Goal: Task Accomplishment & Management: Use online tool/utility

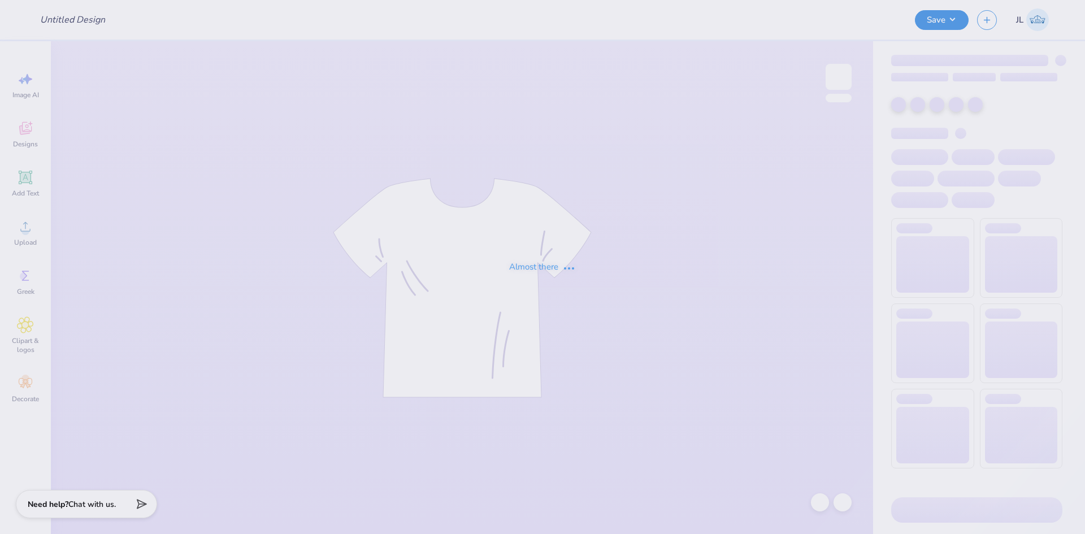
type input "Rush Shirts for Sigma Alpha Epsilon"
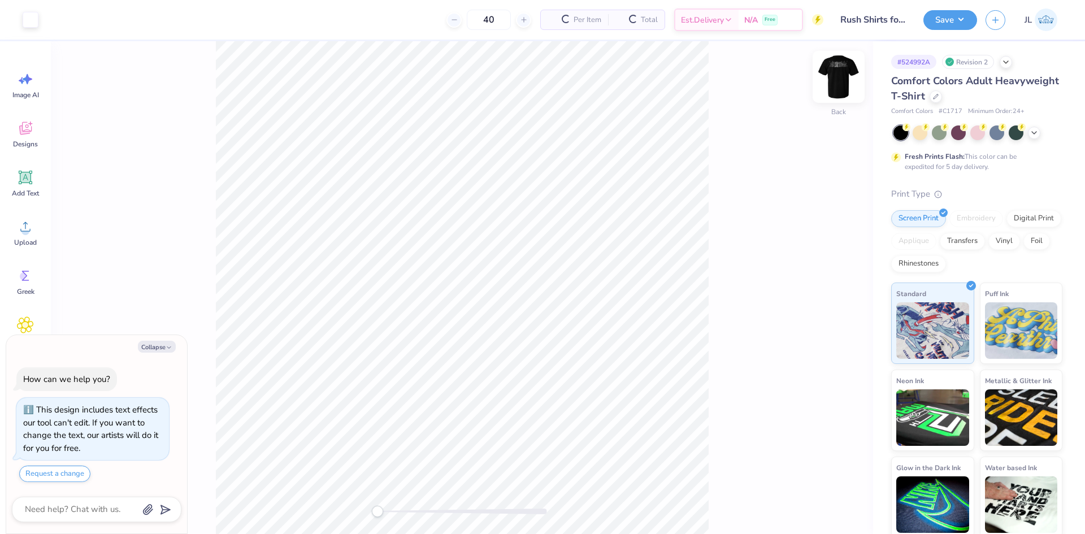
click at [834, 79] on img at bounding box center [838, 76] width 45 height 45
click at [154, 344] on button "Collapse" at bounding box center [157, 347] width 38 height 12
type textarea "x"
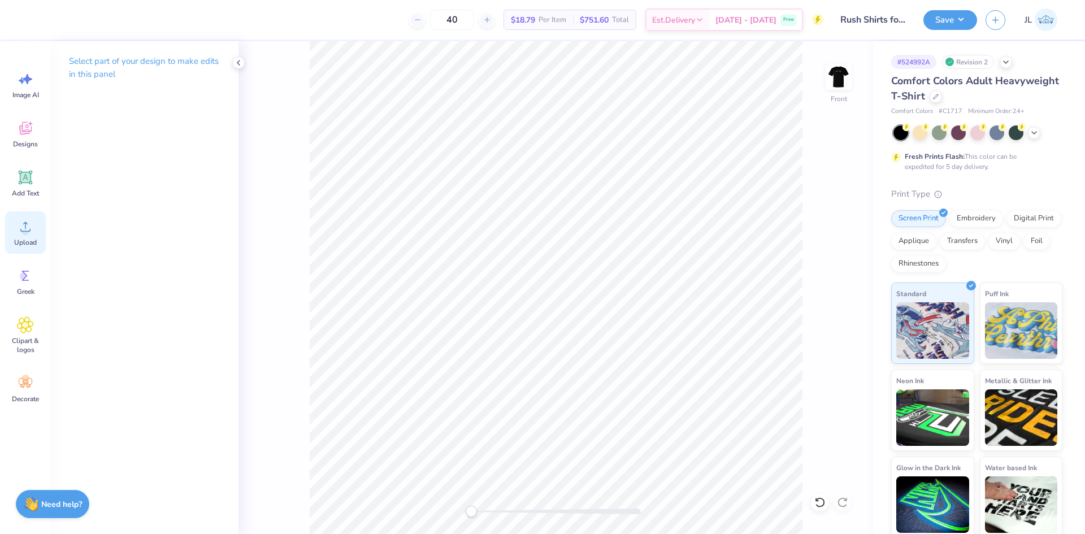
click at [29, 236] on div "Upload" at bounding box center [25, 232] width 41 height 42
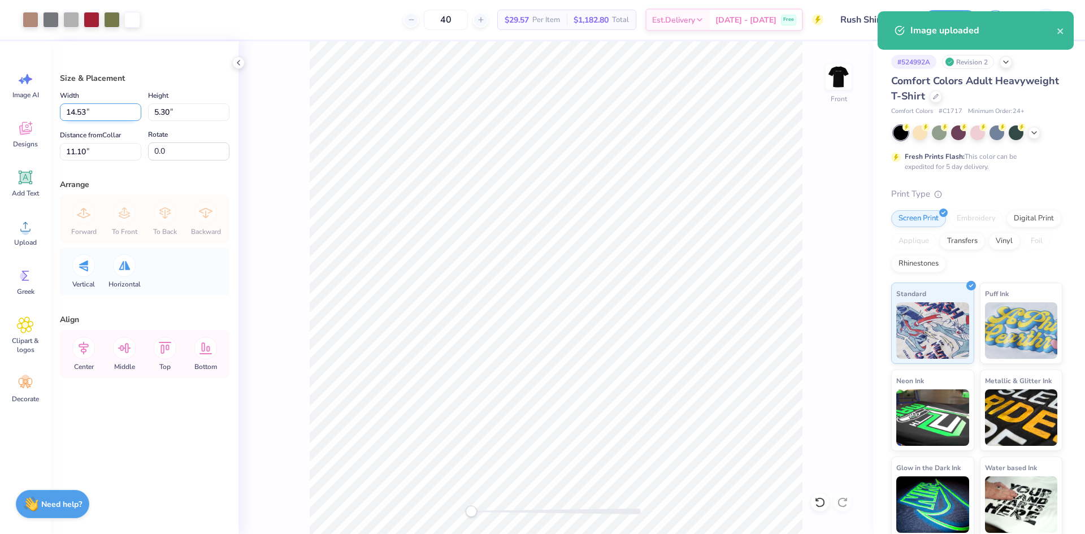
click at [71, 114] on input "14.53" at bounding box center [100, 112] width 81 height 18
type input "12.50"
type input "4.56"
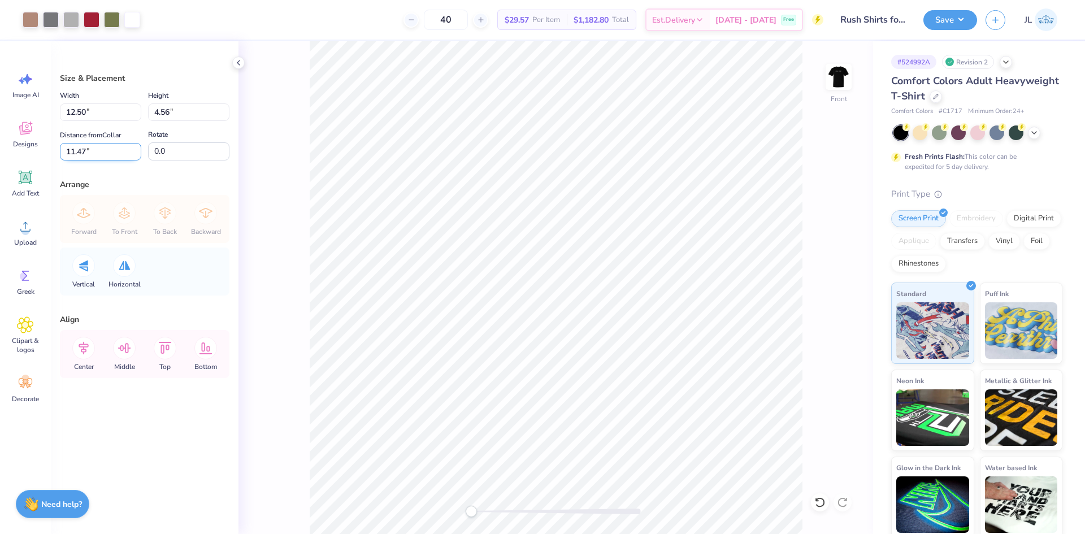
click at [77, 158] on input "11.47" at bounding box center [100, 152] width 81 height 18
type input "3"
click at [256, 165] on div "Front" at bounding box center [555, 287] width 634 height 493
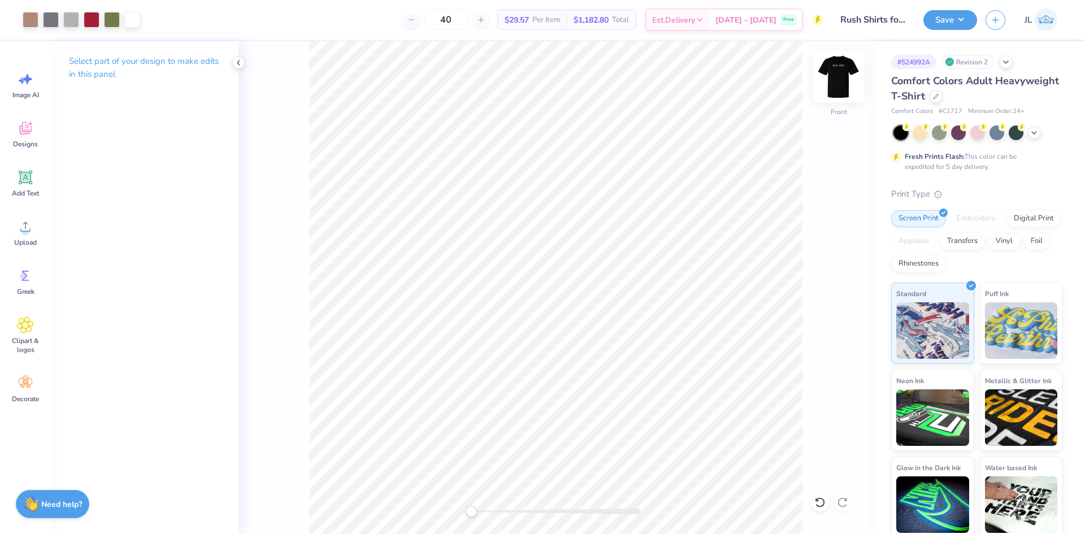
click at [833, 79] on img at bounding box center [838, 76] width 45 height 45
click at [835, 80] on img at bounding box center [838, 76] width 45 height 45
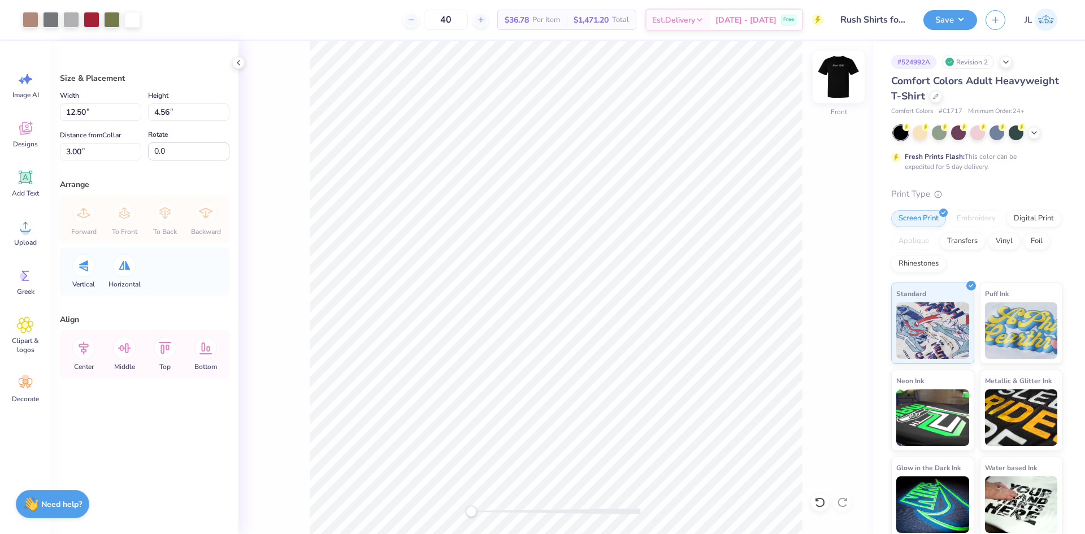
click at [845, 71] on img at bounding box center [838, 76] width 45 height 45
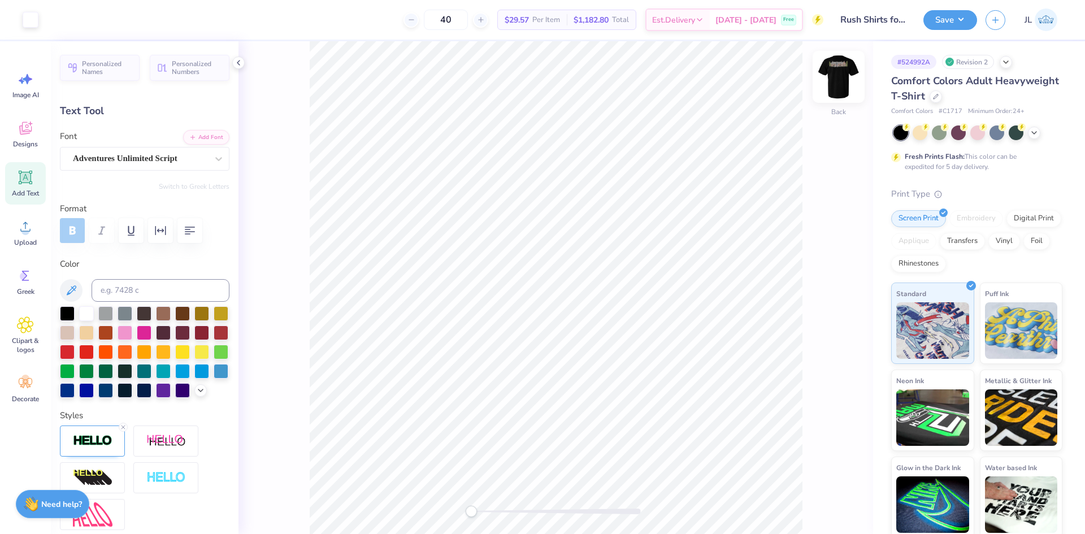
click at [834, 84] on img at bounding box center [838, 76] width 45 height 45
